Goal: Check status: Check status

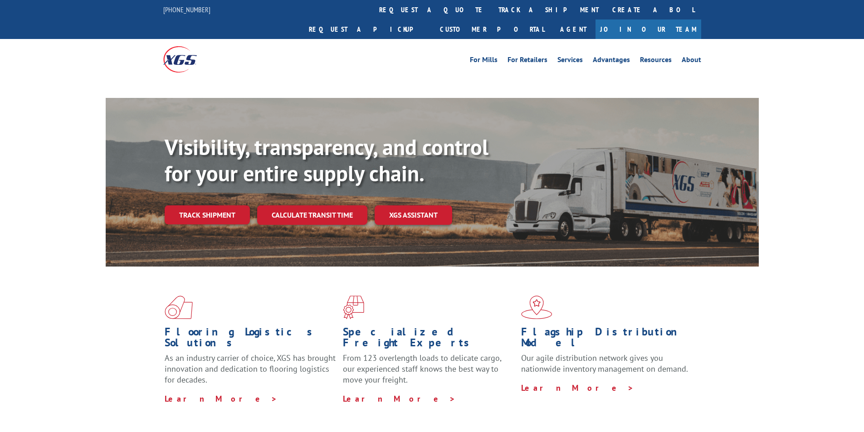
click at [492, 9] on link "track a shipment" at bounding box center [549, 10] width 114 height 20
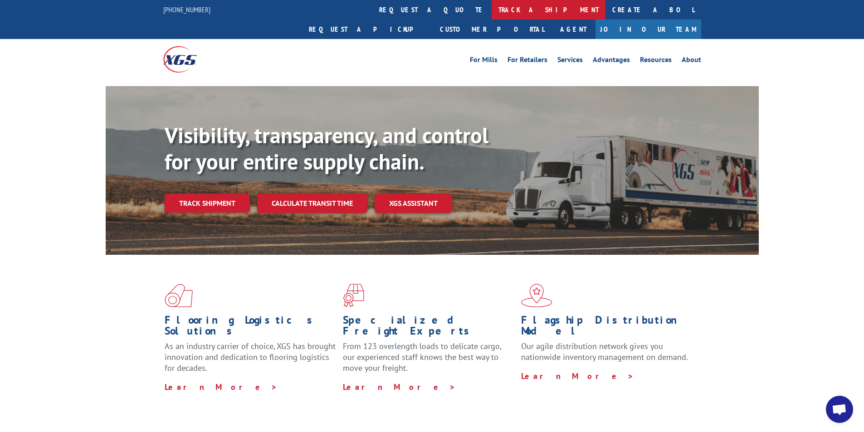
click at [492, 15] on link "track a shipment" at bounding box center [549, 10] width 114 height 20
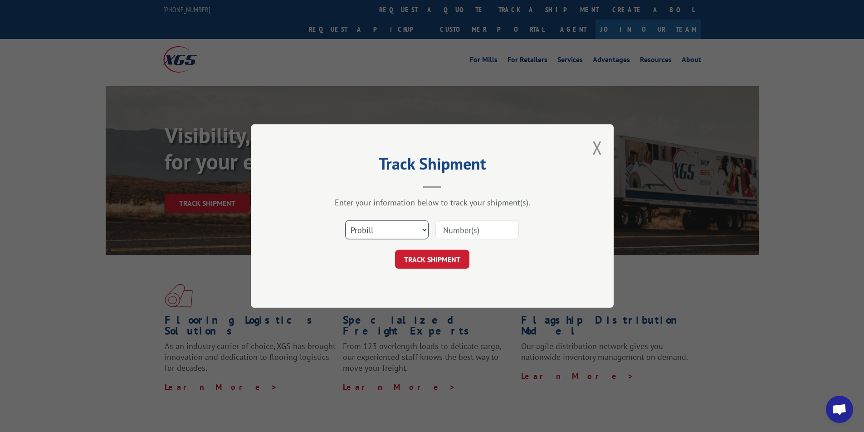
click at [376, 234] on select "Select category... Probill BOL PO" at bounding box center [386, 229] width 83 height 19
select select "bol"
click at [345, 220] on select "Select category... Probill BOL PO" at bounding box center [386, 229] width 83 height 19
click at [483, 227] on input at bounding box center [476, 229] width 83 height 19
type input "54395887"
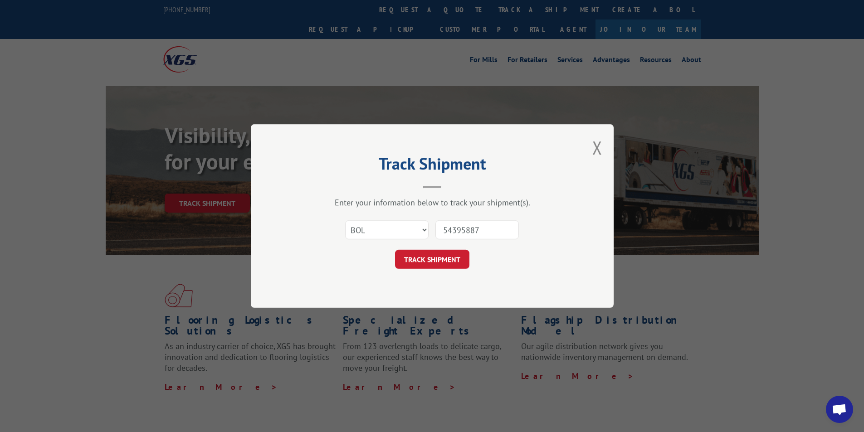
click button "TRACK SHIPMENT" at bounding box center [432, 259] width 74 height 19
